Goal: Navigation & Orientation: Locate item on page

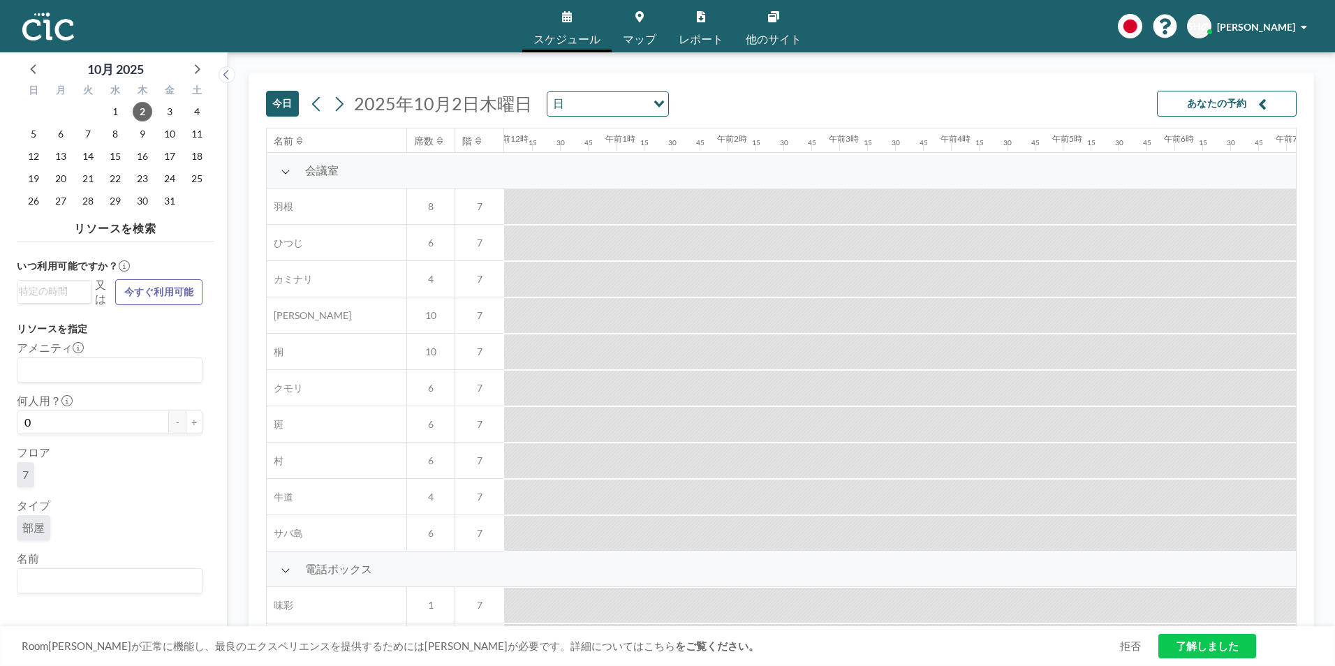
scroll to position [0, 1341]
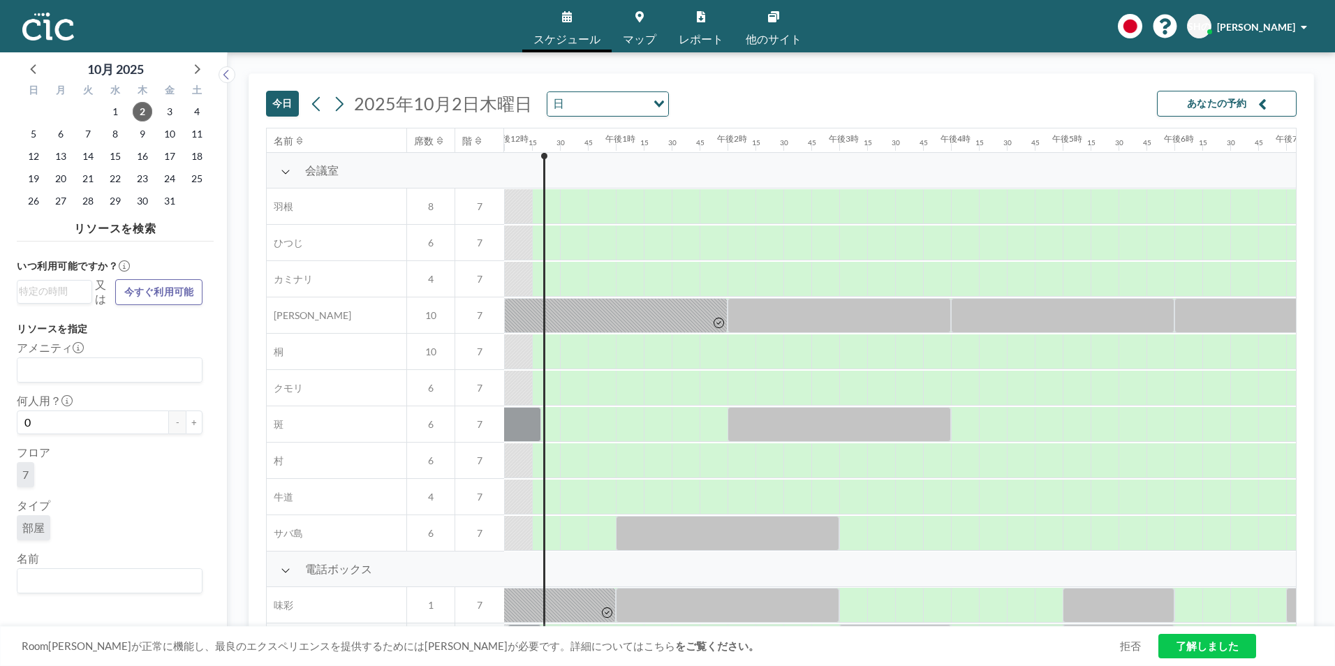
click at [1237, 105] on font "あなたの予約" at bounding box center [1217, 103] width 60 height 13
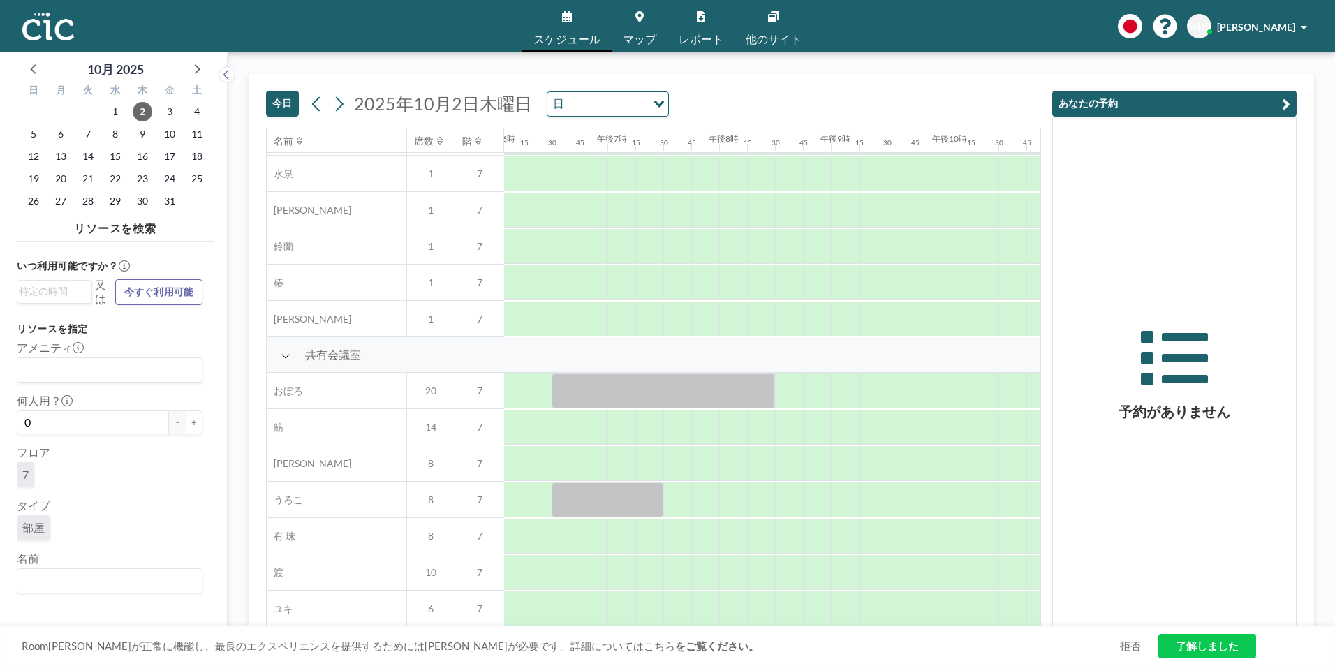
scroll to position [839, 2153]
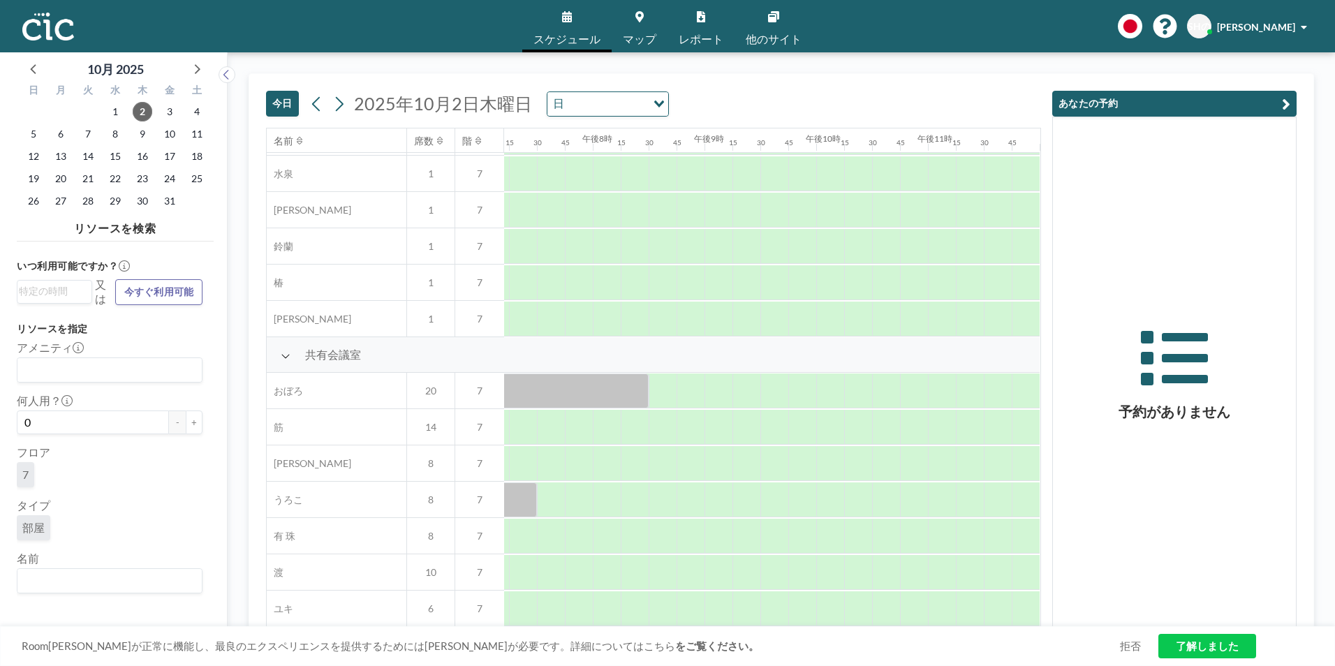
drag, startPoint x: 1041, startPoint y: 466, endPoint x: 1032, endPoint y: 402, distance: 65.6
click at [1032, 402] on div "[DATE] [DATE] 日 Loading... 名前 席数 階 午前12時 15 30 45 午前1時 15 30 45 午前2時 15 30 45 午…" at bounding box center [782, 359] width 1066 height 572
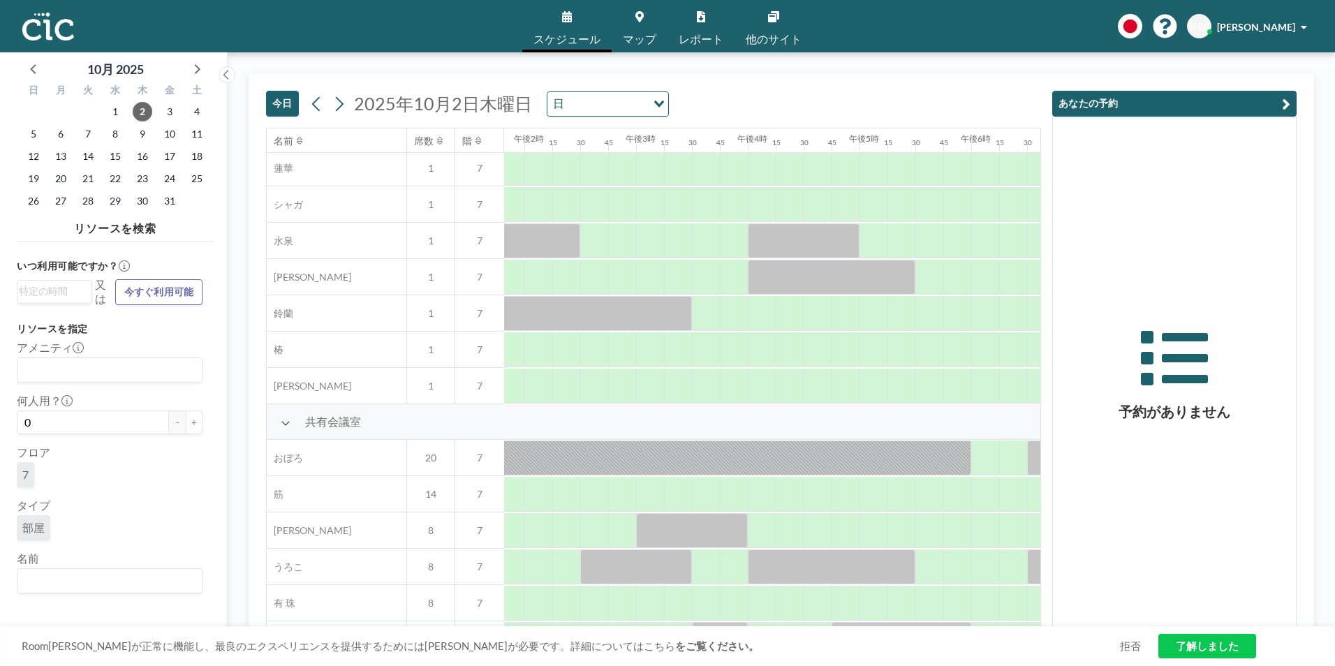
scroll to position [777, 1544]
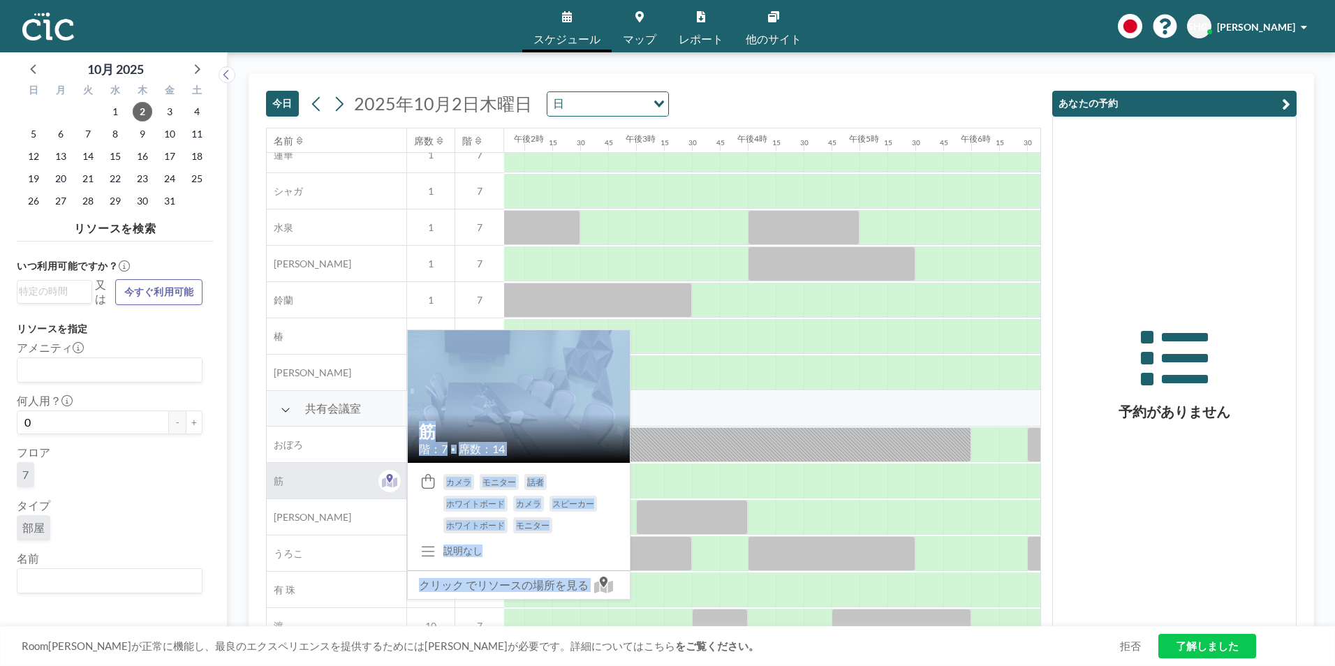
click at [327, 492] on div "筋" at bounding box center [337, 481] width 140 height 36
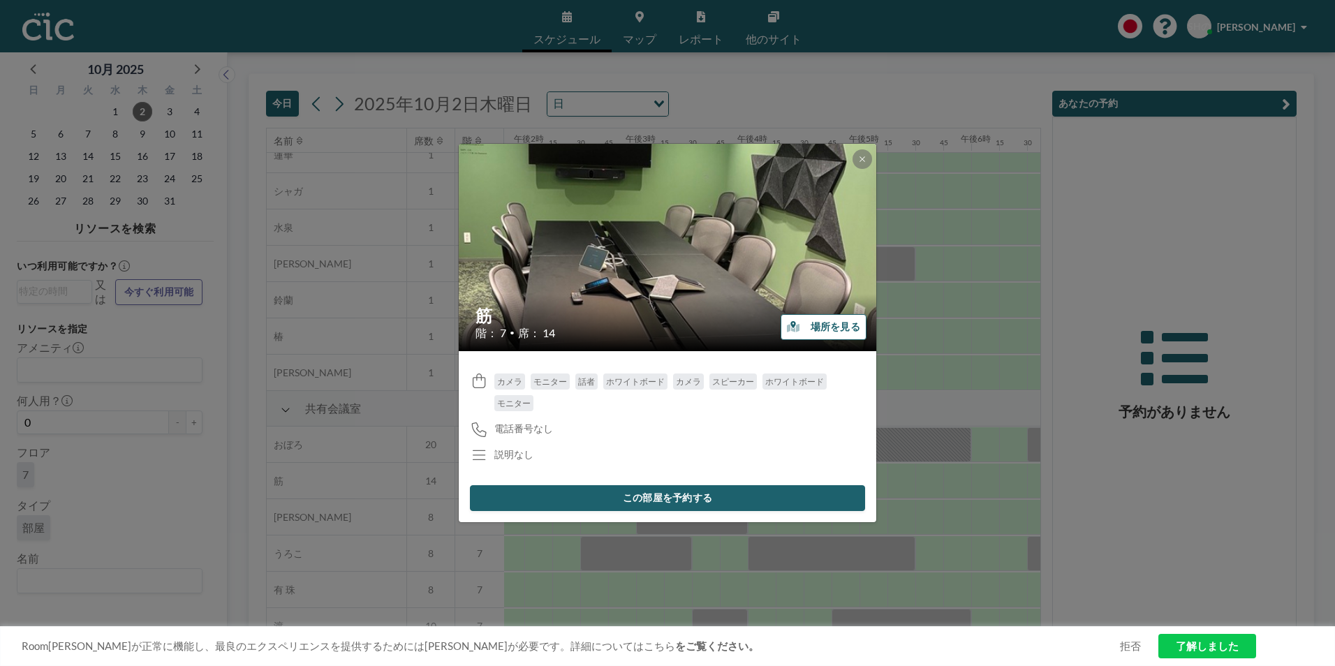
click at [849, 332] on font "場所を見る" at bounding box center [836, 327] width 50 height 13
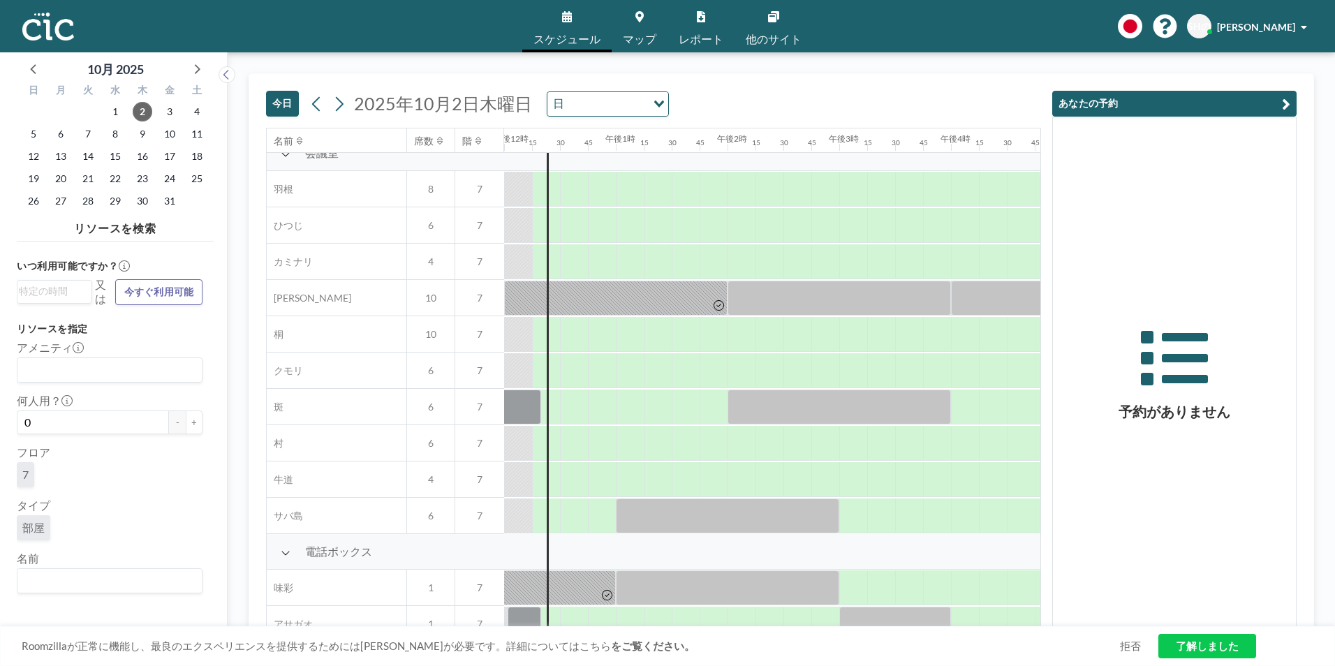
scroll to position [0, 1341]
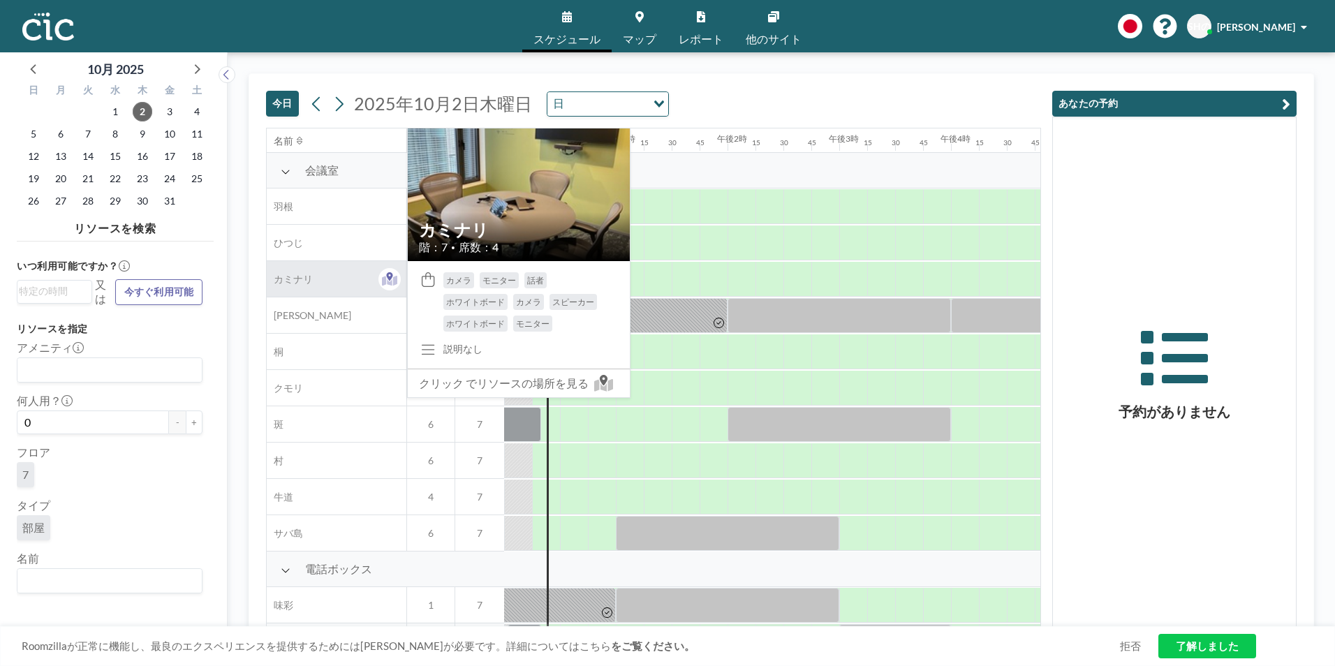
click at [355, 283] on div "カミナリ" at bounding box center [337, 279] width 140 height 36
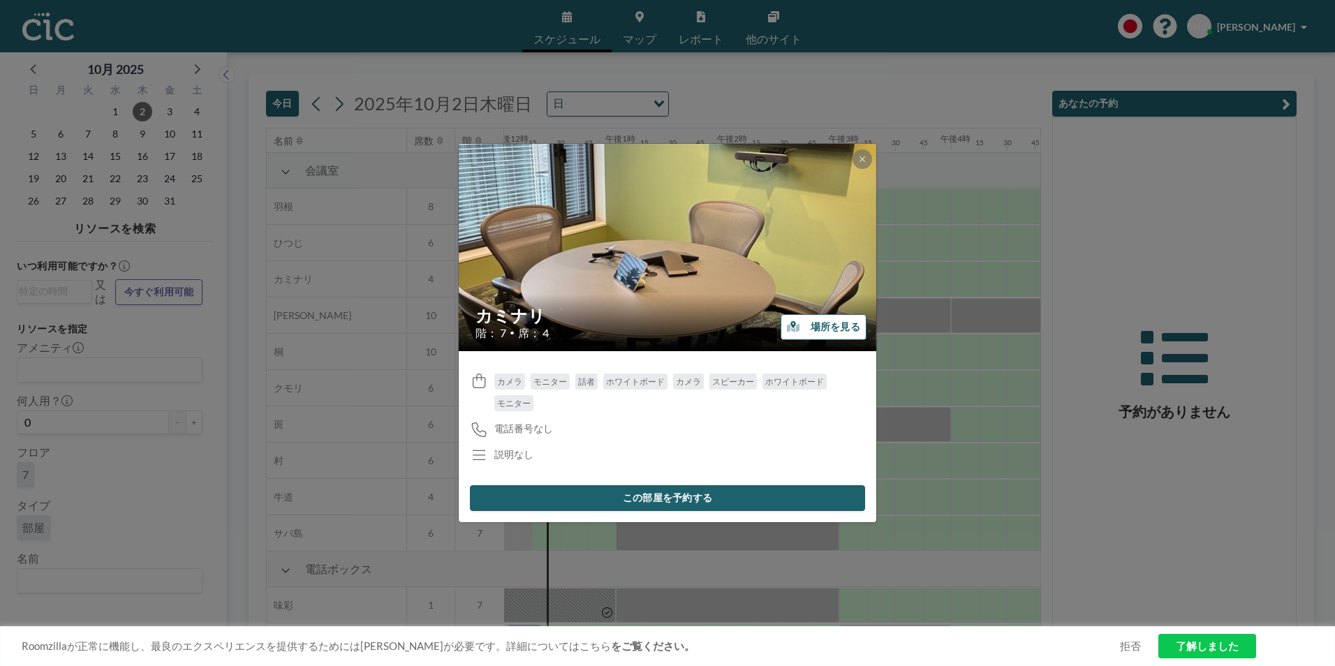
click at [837, 332] on font "場所を見る" at bounding box center [836, 327] width 50 height 13
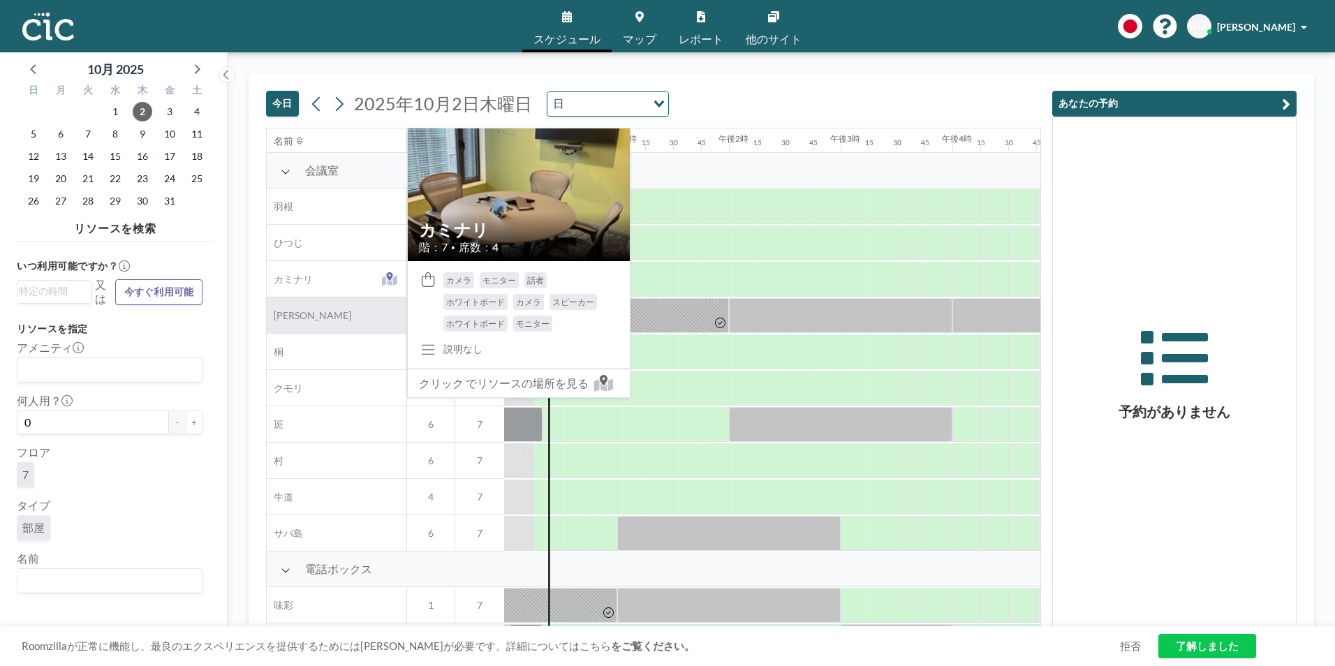
scroll to position [0, 1341]
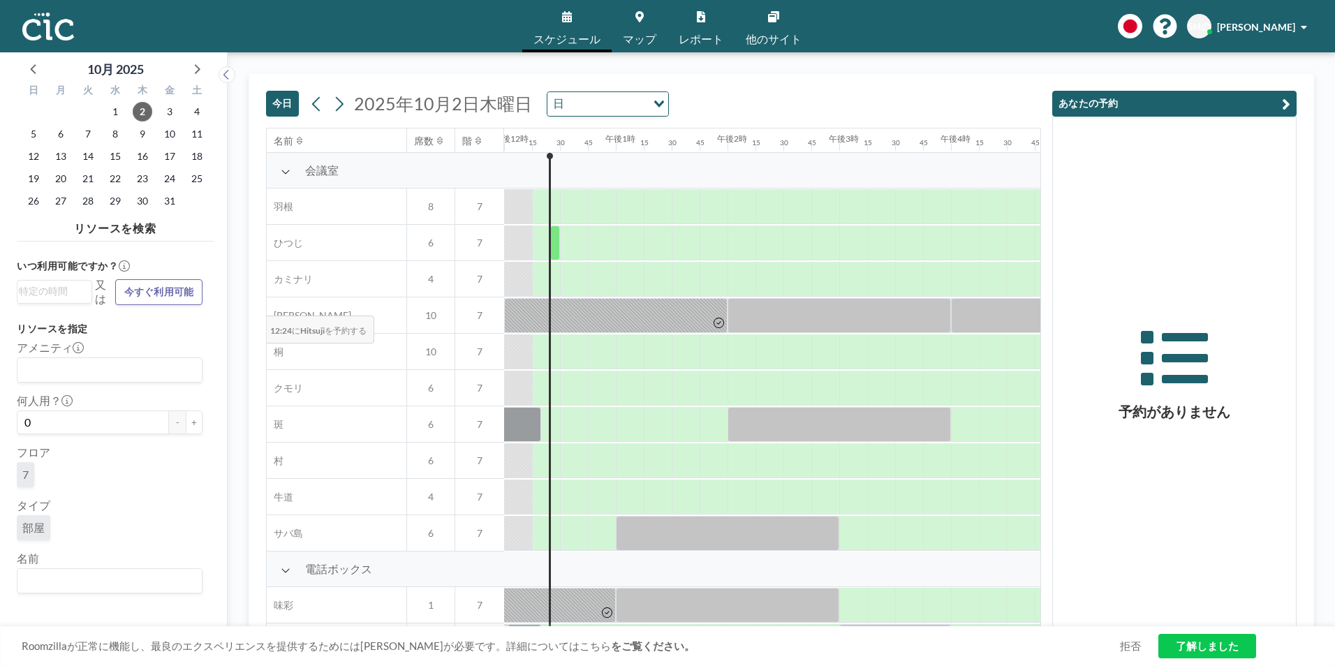
click at [251, 306] on div "今日 2025年10月2日木曜日 日 Loading... 名前 席数 階 午前12時 15 30 45 午前1時 15 30 45 午前2時 15 30 4…" at bounding box center [782, 359] width 1066 height 572
